Goal: Task Accomplishment & Management: Manage account settings

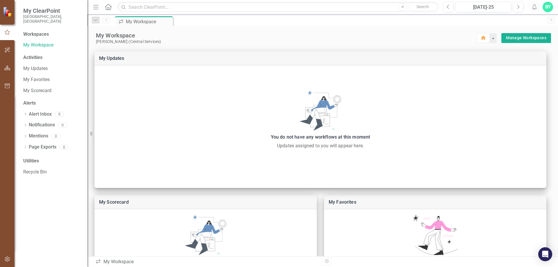
click at [6, 67] on icon "button" at bounding box center [7, 68] width 6 height 5
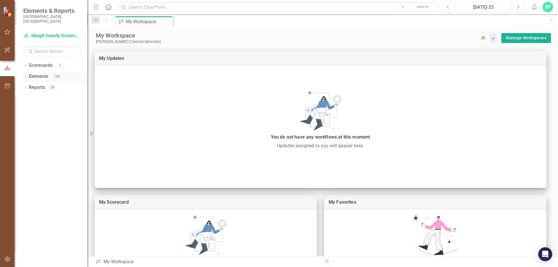
click at [40, 73] on link "Elements" at bounding box center [38, 76] width 19 height 7
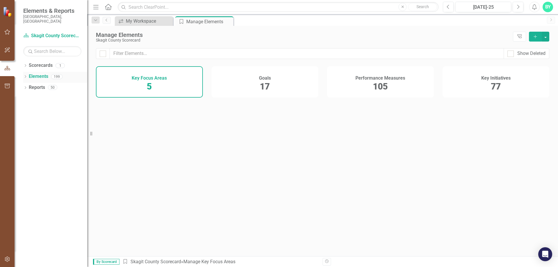
click at [25, 76] on icon "Dropdown" at bounding box center [25, 77] width 4 height 3
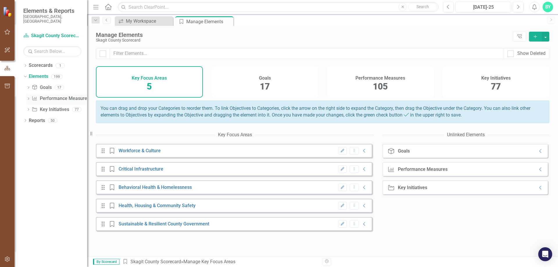
click at [28, 97] on icon at bounding box center [28, 98] width 1 height 3
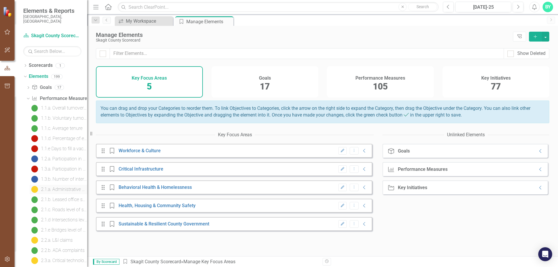
click at [55, 187] on div "2.1.a. Administrative office space" at bounding box center [64, 189] width 46 height 5
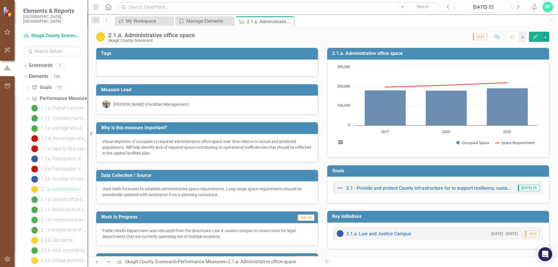
click at [55, 238] on div "2.2.a. L&I claims" at bounding box center [57, 240] width 32 height 5
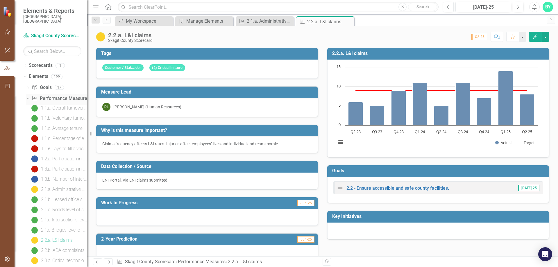
click at [27, 96] on icon "Dropdown" at bounding box center [27, 98] width 3 height 4
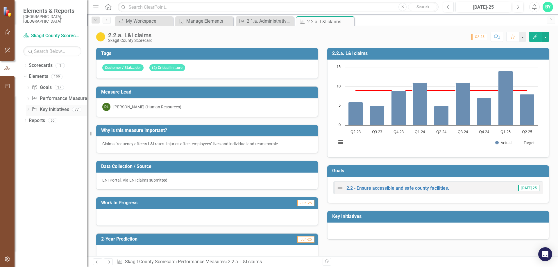
click at [29, 108] on icon "Dropdown" at bounding box center [28, 109] width 4 height 3
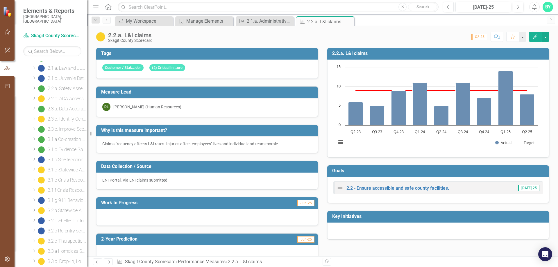
scroll to position [174, 0]
click at [68, 115] on div "2.2.a. Safety Assessments of County Campuses and Facilities" at bounding box center [68, 117] width 40 height 5
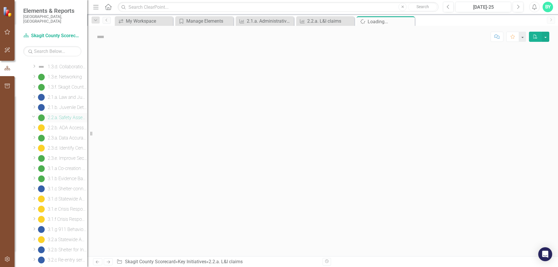
scroll to position [25, 0]
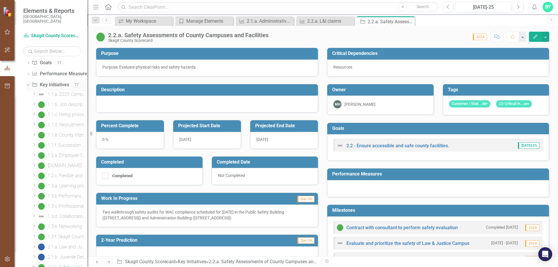
click at [27, 82] on icon "Dropdown" at bounding box center [27, 84] width 3 height 4
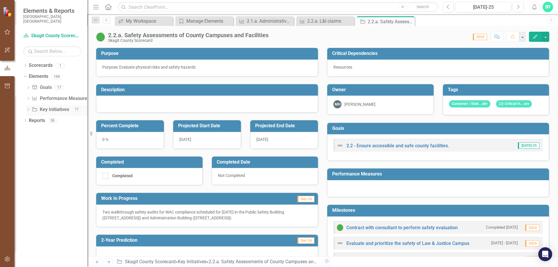
scroll to position [0, 0]
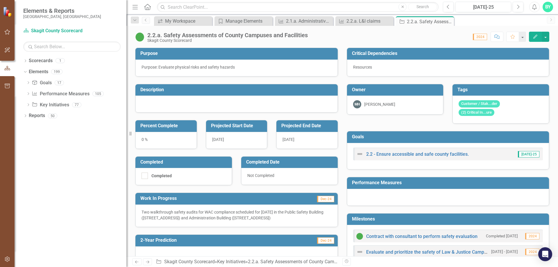
drag, startPoint x: 96, startPoint y: 134, endPoint x: 121, endPoint y: 136, distance: 25.9
click at [127, 135] on div "Resize" at bounding box center [128, 133] width 5 height 267
click at [4, 67] on icon "button" at bounding box center [7, 68] width 6 height 5
click at [28, 83] on icon at bounding box center [28, 82] width 1 height 3
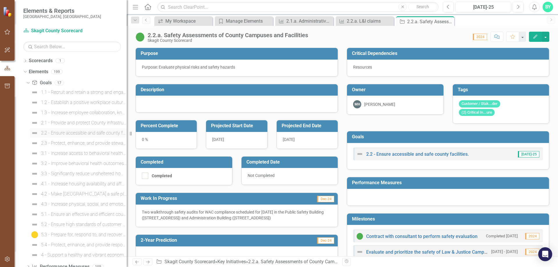
click at [42, 131] on div "2.2 - Ensure accessible and safe county facilities." at bounding box center [84, 132] width 86 height 5
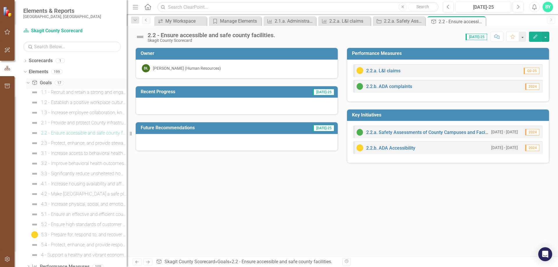
click at [27, 81] on icon "Dropdown" at bounding box center [27, 82] width 3 height 4
click at [28, 104] on icon "Dropdown" at bounding box center [28, 105] width 4 height 3
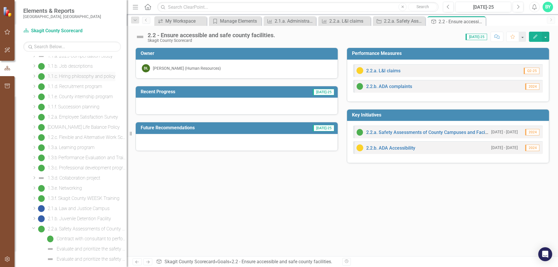
scroll to position [145, 0]
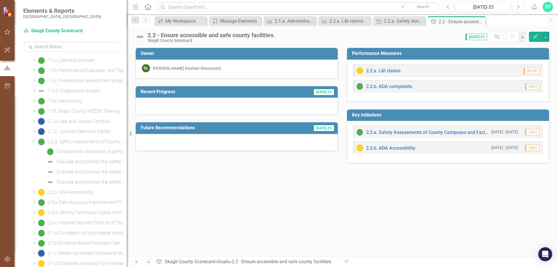
click at [33, 140] on icon "Dropdown" at bounding box center [33, 141] width 3 height 4
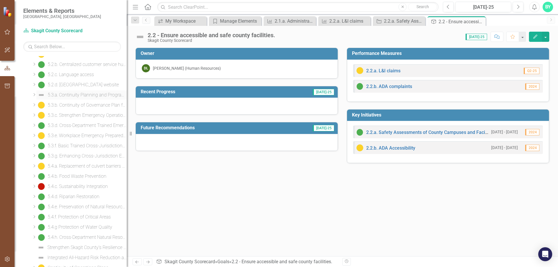
scroll to position [551, 0]
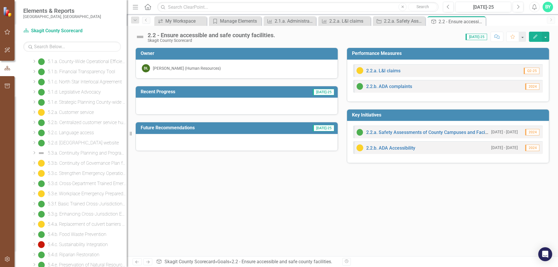
click at [35, 61] on icon "Dropdown" at bounding box center [34, 61] width 4 height 3
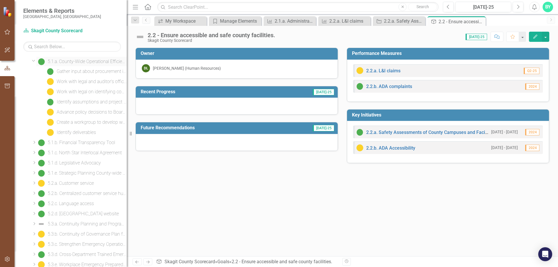
click at [82, 62] on div "5.1.a. County-Wide Operational Efficiency and Effectiveness" at bounding box center [87, 61] width 79 height 5
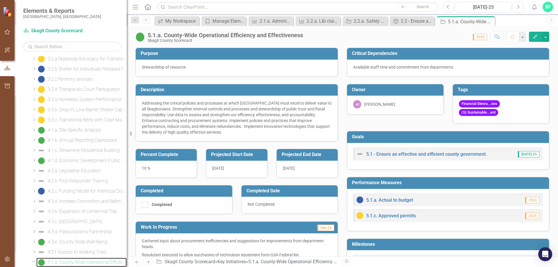
scroll to position [437, 0]
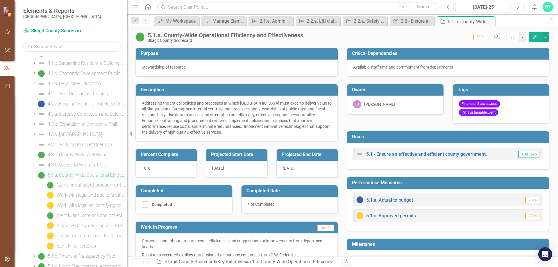
click at [75, 173] on div "5.1.a. County-Wide Operational Efficiency and Effectiveness" at bounding box center [87, 175] width 79 height 5
click at [536, 35] on icon "button" at bounding box center [535, 37] width 4 height 4
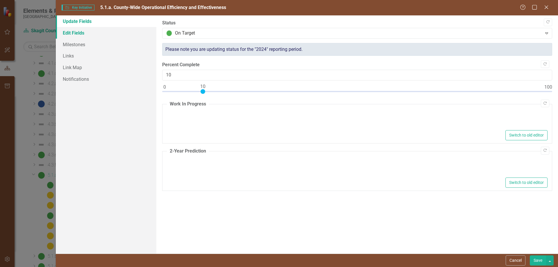
click at [79, 33] on link "Edit Fields" at bounding box center [106, 33] width 101 height 12
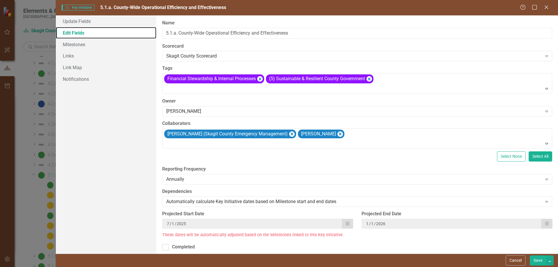
scroll to position [0, 0]
click at [390, 225] on div "[DATE]" at bounding box center [451, 224] width 173 height 6
click at [74, 41] on link "Milestones" at bounding box center [106, 45] width 101 height 12
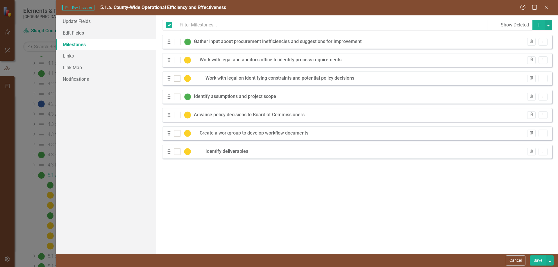
checkbox input "false"
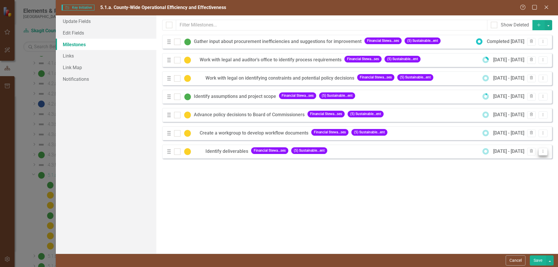
click at [541, 150] on icon "Dropdown Menu" at bounding box center [542, 151] width 5 height 4
click at [522, 161] on link "Edit Edit Milestone" at bounding box center [519, 161] width 55 height 11
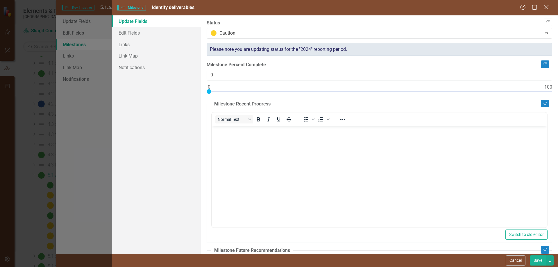
click at [547, 6] on icon at bounding box center [546, 7] width 4 height 4
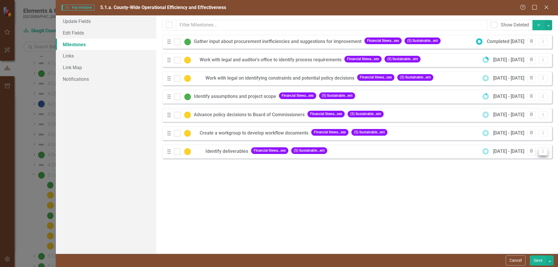
click at [544, 150] on icon "Dropdown Menu" at bounding box center [542, 151] width 5 height 4
click at [517, 159] on link "Edit Edit Milestone" at bounding box center [519, 161] width 55 height 11
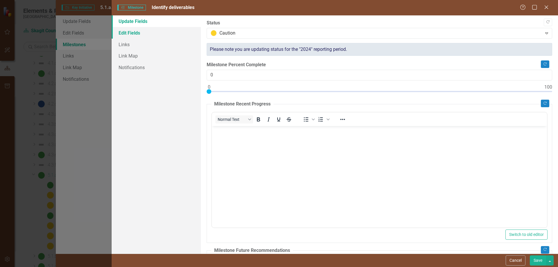
click at [136, 32] on link "Edit Fields" at bounding box center [156, 33] width 89 height 12
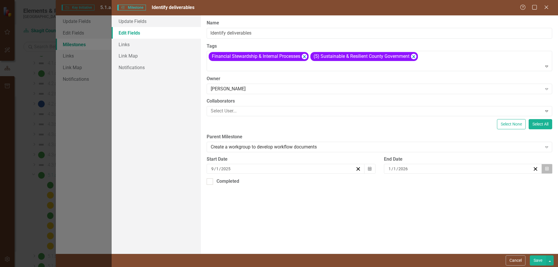
click at [548, 168] on icon "button" at bounding box center [546, 169] width 3 height 4
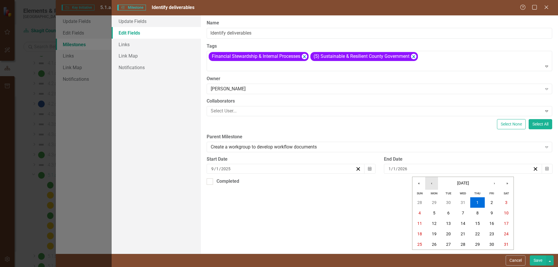
click at [430, 184] on button "‹" at bounding box center [431, 183] width 13 height 13
click at [464, 242] on abbr "31" at bounding box center [462, 244] width 5 height 5
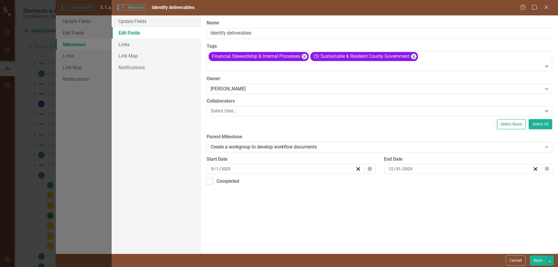
click at [537, 258] on button "Save" at bounding box center [538, 260] width 16 height 10
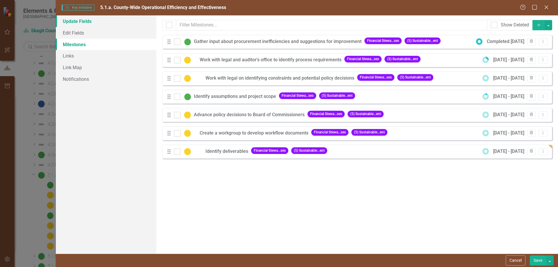
click at [83, 19] on link "Update Fields" at bounding box center [106, 21] width 101 height 12
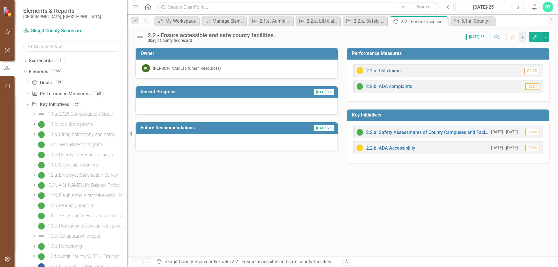
click at [78, 48] on input "text" at bounding box center [72, 47] width 98 height 10
type input "service"
click at [65, 136] on div "5.2.a. Customer service" at bounding box center [71, 134] width 46 height 5
